Goal: Navigation & Orientation: Find specific page/section

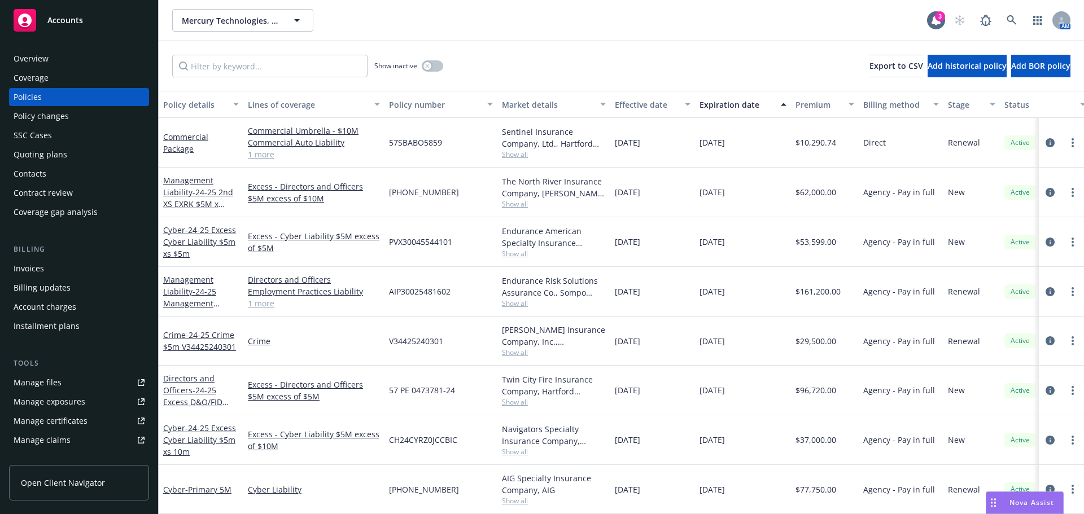
scroll to position [54, 0]
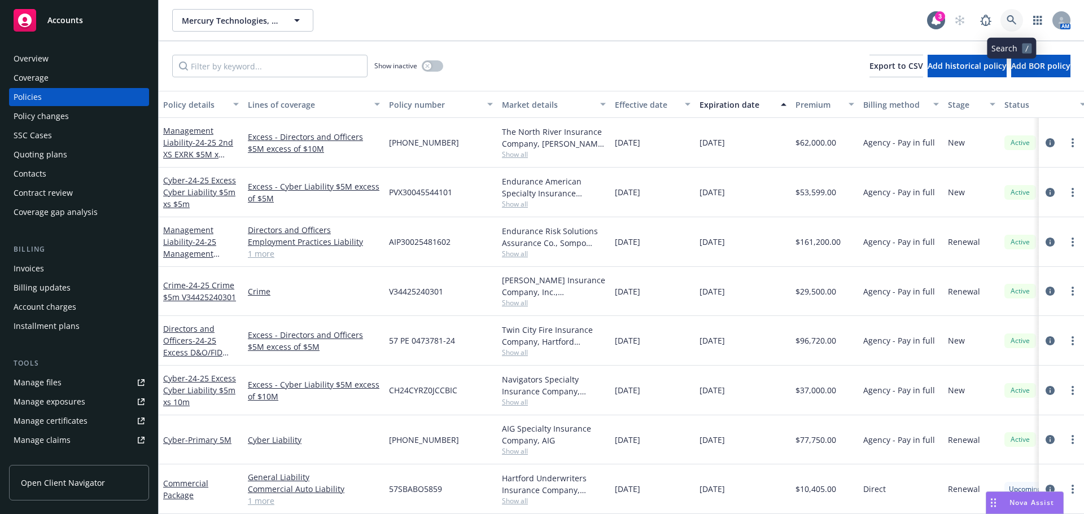
click at [1014, 20] on icon at bounding box center [1012, 20] width 10 height 10
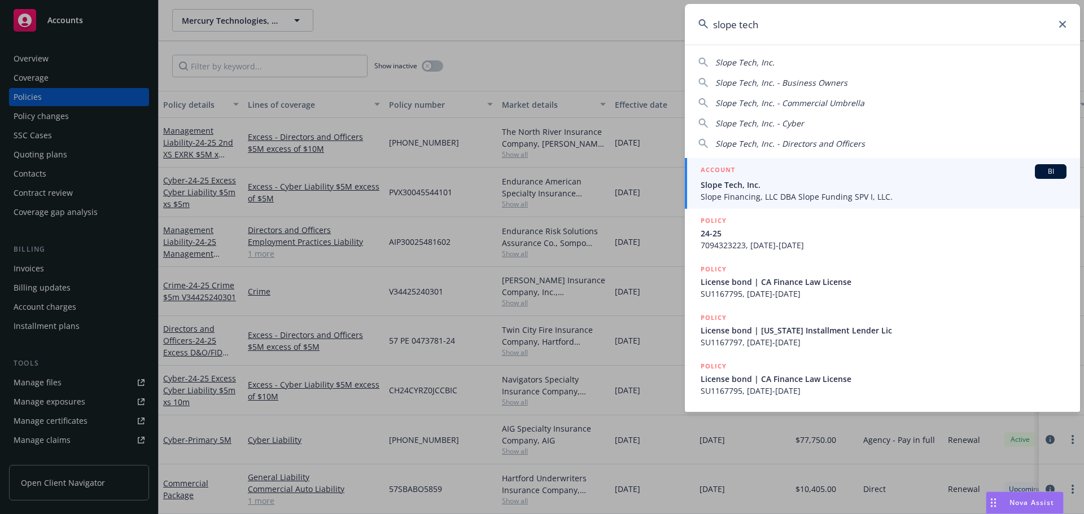
click at [801, 64] on div "Slope Tech, Inc." at bounding box center [883, 62] width 368 height 12
type input "Slope Tech, Inc."
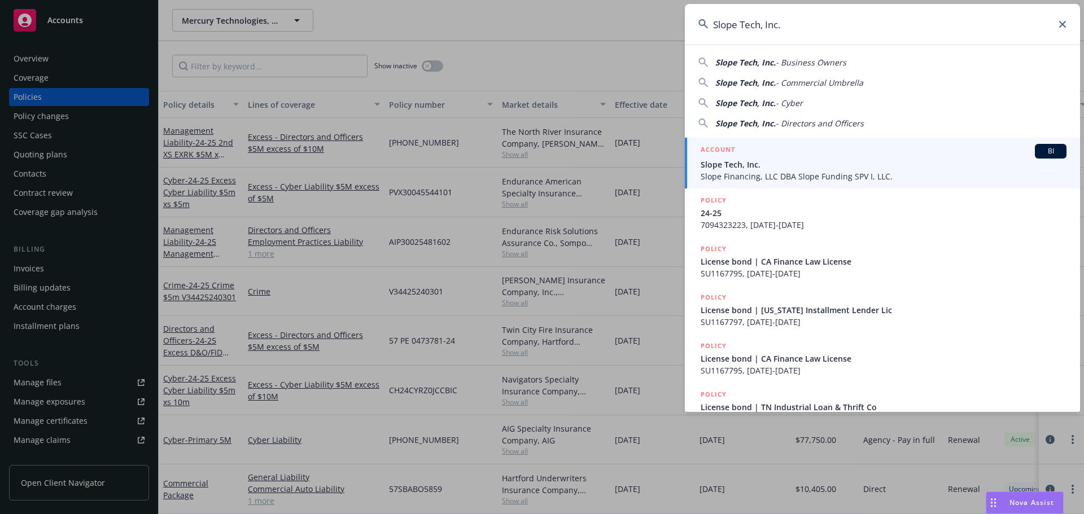
click at [788, 166] on span "Slope Tech, Inc." at bounding box center [884, 165] width 366 height 12
